Goal: Use online tool/utility: Utilize a website feature to perform a specific function

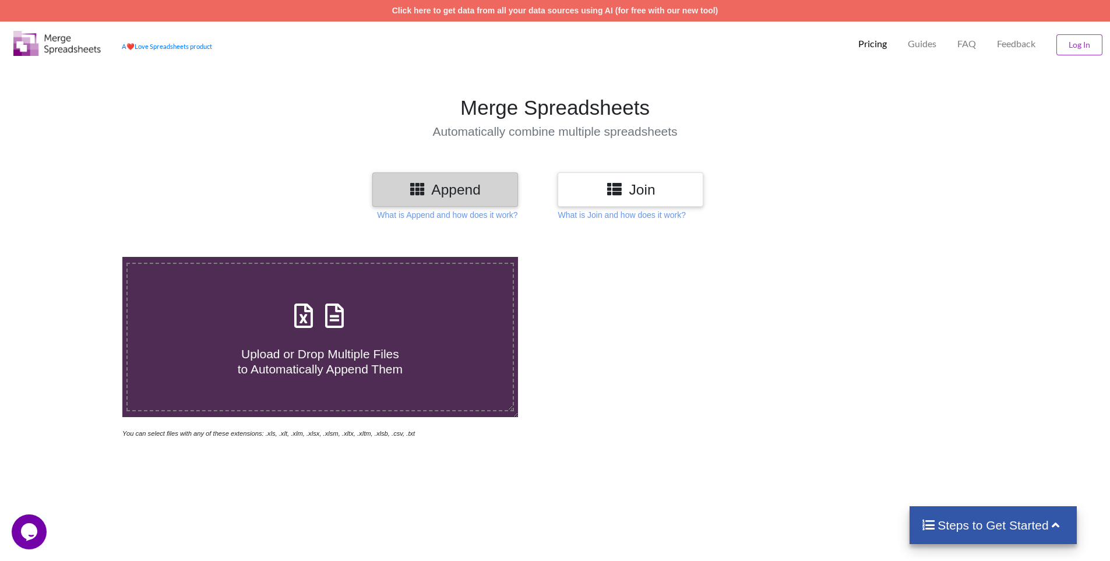
click at [346, 358] on span "Upload or Drop Multiple Files to Automatically Append Them" at bounding box center [320, 361] width 165 height 28
click at [79, 257] on input "Upload or Drop Multiple Files to Automatically Append Them" at bounding box center [79, 257] width 0 height 0
type input "C:\fakepath\mississauga-export-1758898656910.xlsx"
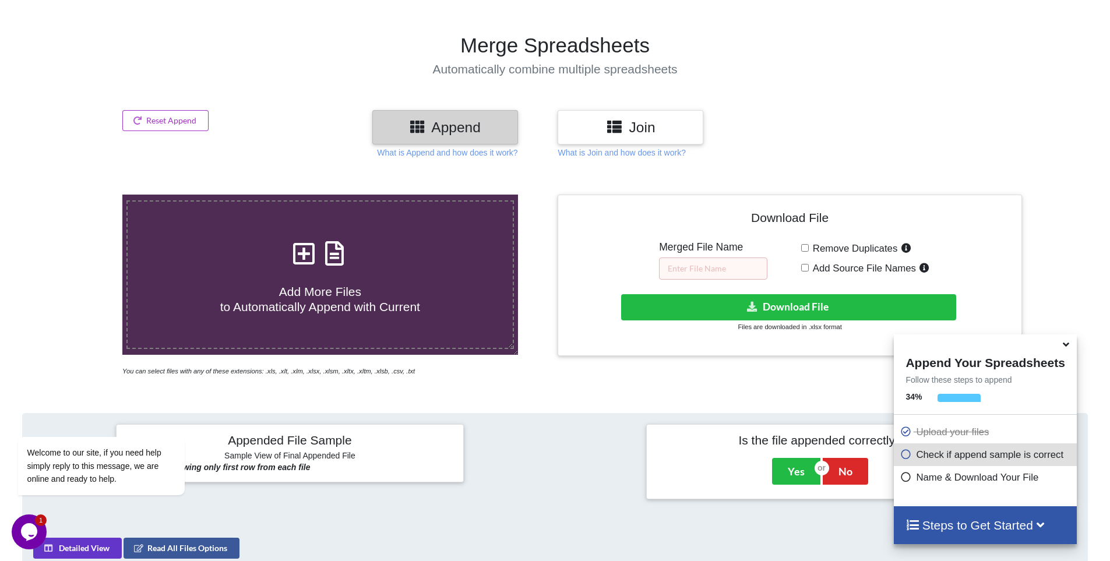
scroll to position [58, 0]
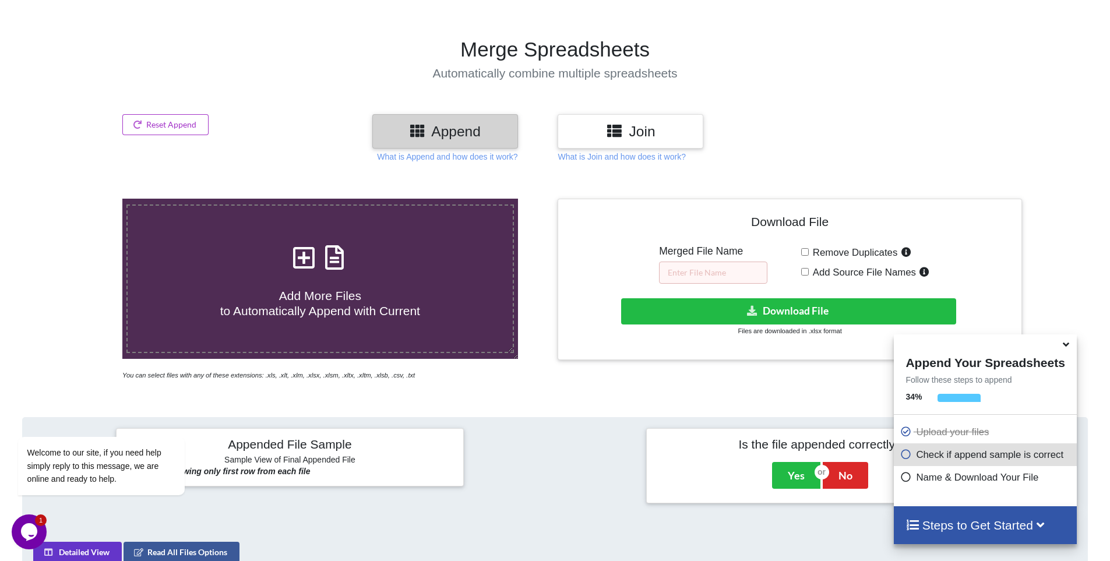
click at [809, 253] on span "Remove Duplicates" at bounding box center [853, 252] width 89 height 11
click at [809, 253] on input "Remove Duplicates" at bounding box center [805, 252] width 8 height 8
click at [806, 252] on input "Remove Duplicates" at bounding box center [805, 252] width 8 height 8
checkbox input "false"
click at [1064, 345] on icon at bounding box center [1066, 342] width 12 height 10
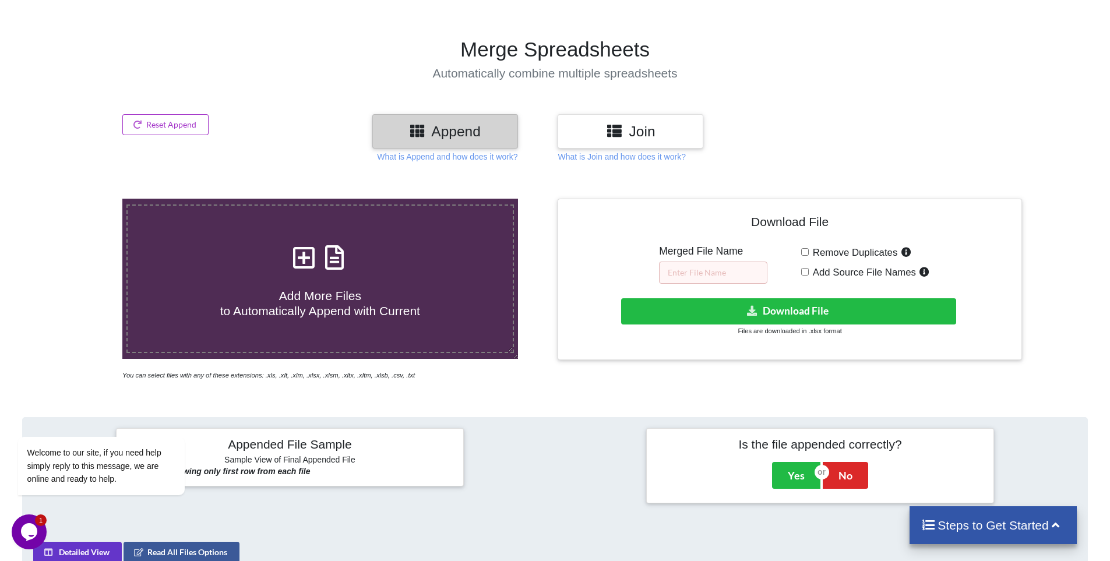
click at [342, 264] on icon at bounding box center [334, 252] width 29 height 24
click at [79, 199] on input "Add More Files to Automatically Append with Current" at bounding box center [79, 199] width 0 height 0
click at [703, 275] on input "text" at bounding box center [713, 273] width 108 height 22
type input "finas"
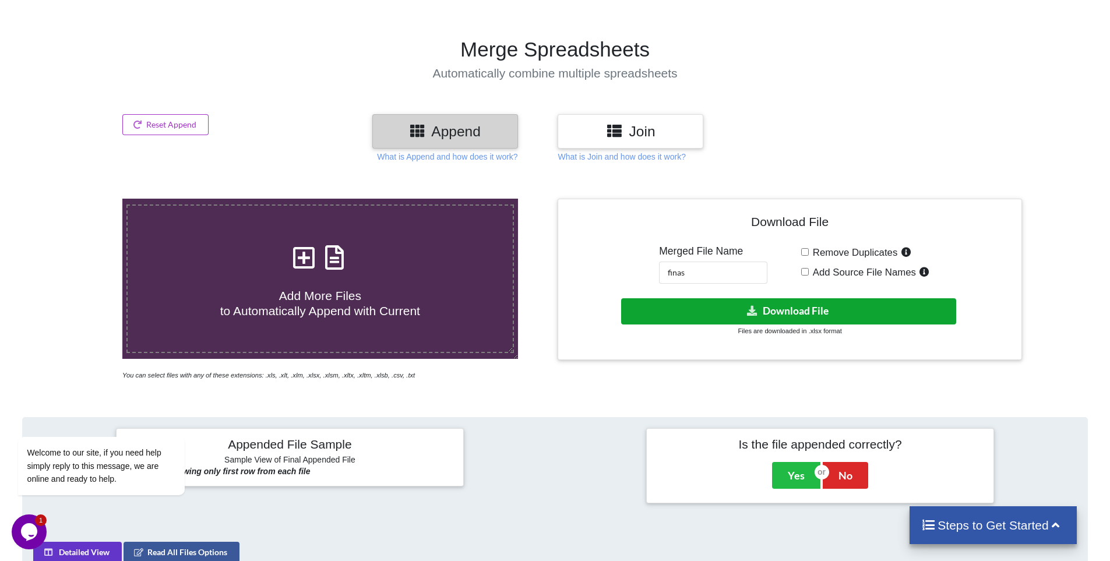
click at [791, 300] on button "Download File" at bounding box center [788, 311] width 335 height 26
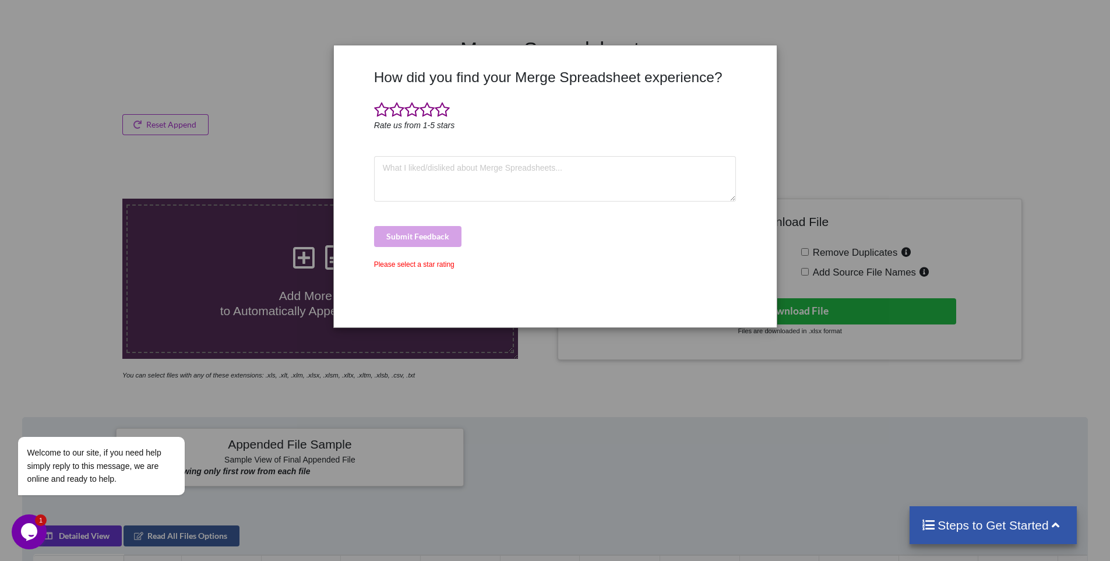
click at [950, 73] on div "How did you find your Merge Spreadsheet experience? Rate us from 1-5 stars Subm…" at bounding box center [555, 280] width 1110 height 561
